Goal: Check status: Check status

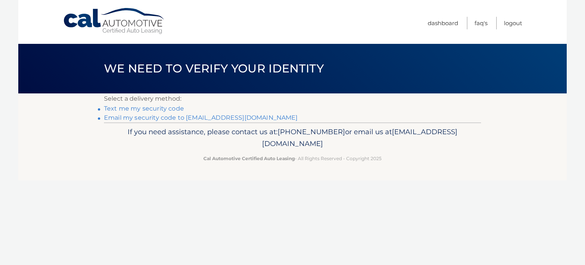
click at [177, 119] on link "Email my security code to [EMAIL_ADDRESS][DOMAIN_NAME]" at bounding box center [201, 117] width 194 height 7
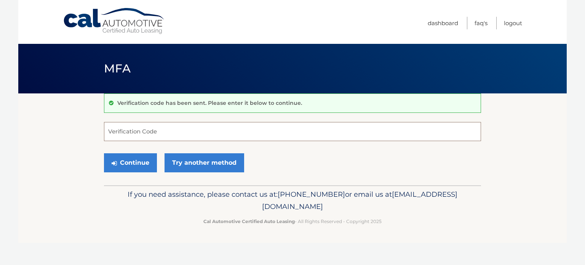
click at [118, 131] on input "Verification Code" at bounding box center [292, 131] width 377 height 19
type input "228999"
click at [104, 153] on button "Continue" at bounding box center [130, 162] width 53 height 19
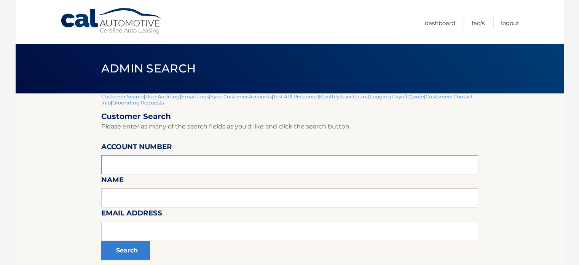
paste input "44455977102"
type input "44455977102"
click at [134, 249] on button "Search" at bounding box center [125, 250] width 49 height 19
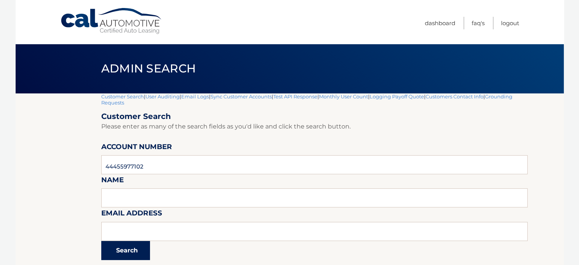
scroll to position [107, 0]
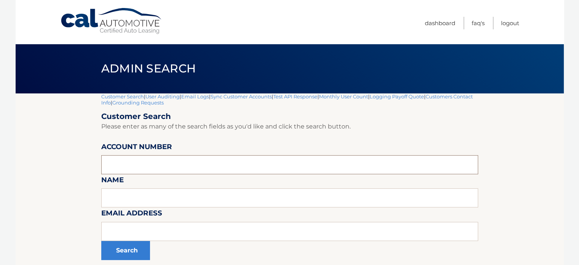
paste input "44455887441"
type input "44455887441"
click at [130, 249] on button "Search" at bounding box center [125, 250] width 49 height 19
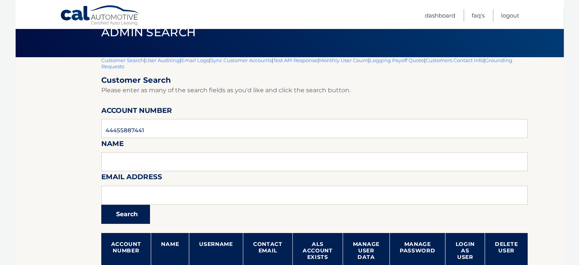
scroll to position [107, 0]
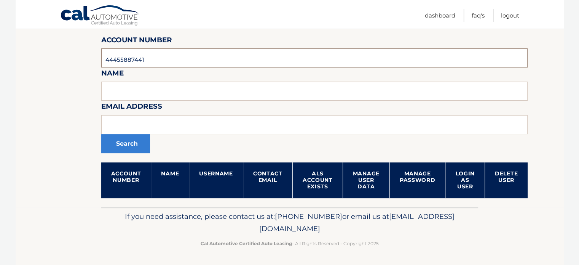
drag, startPoint x: 146, startPoint y: 59, endPoint x: 72, endPoint y: 61, distance: 74.6
click at [72, 61] on section "Customer Search | User Auditing | Email Logs | Sync Customer Accounts | Test AP…" at bounding box center [290, 97] width 548 height 220
